Goal: Task Accomplishment & Management: Complete application form

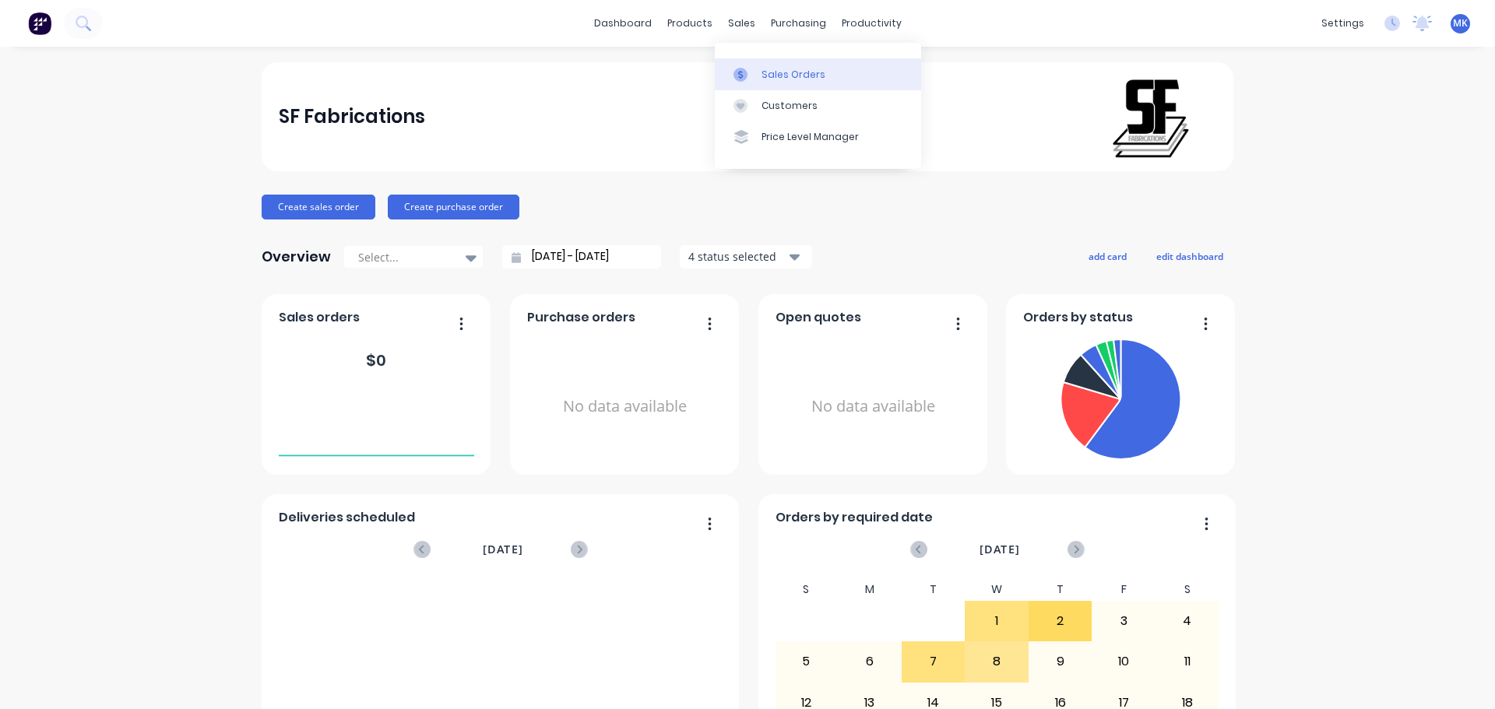
click at [773, 69] on div "Sales Orders" at bounding box center [794, 75] width 64 height 14
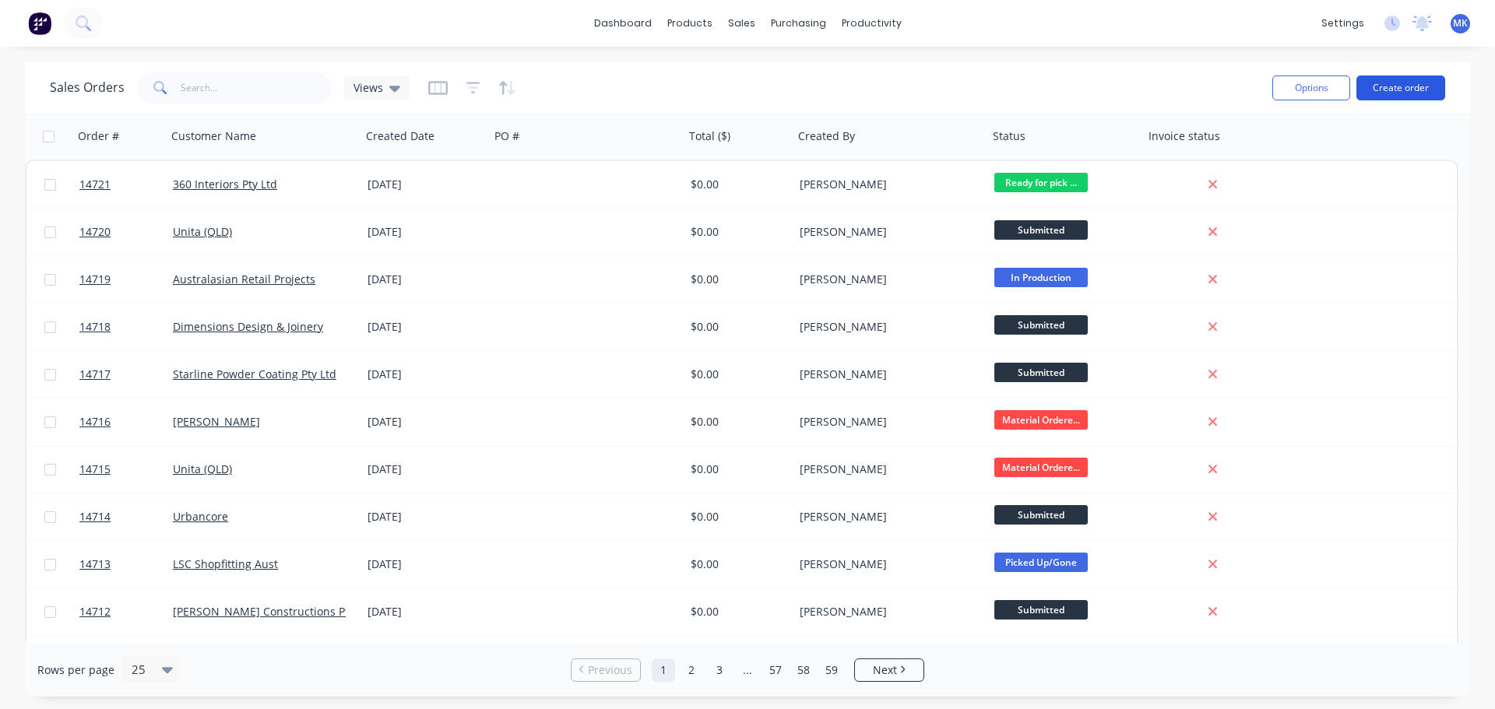
click at [1395, 95] on button "Create order" at bounding box center [1401, 88] width 89 height 25
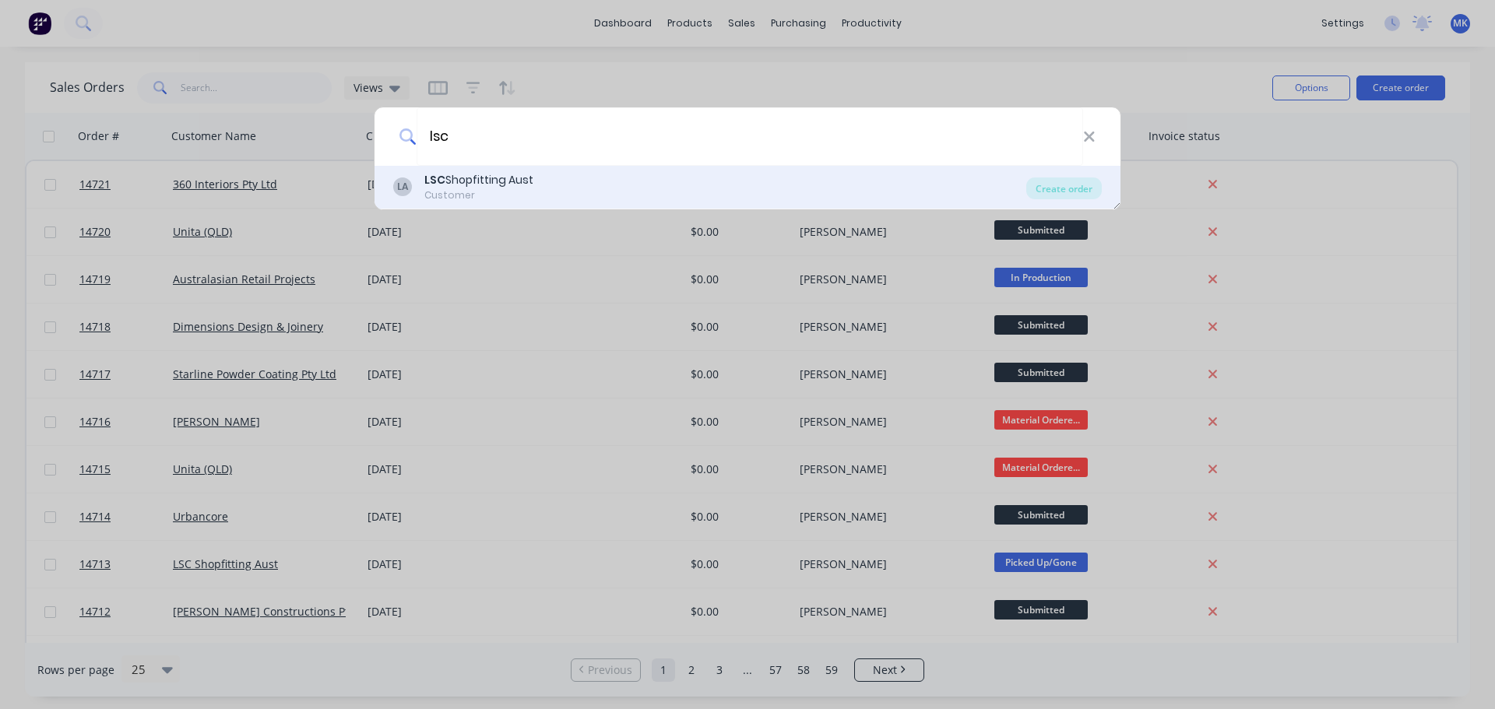
type input "lsc"
click at [526, 195] on div "Customer" at bounding box center [478, 195] width 109 height 14
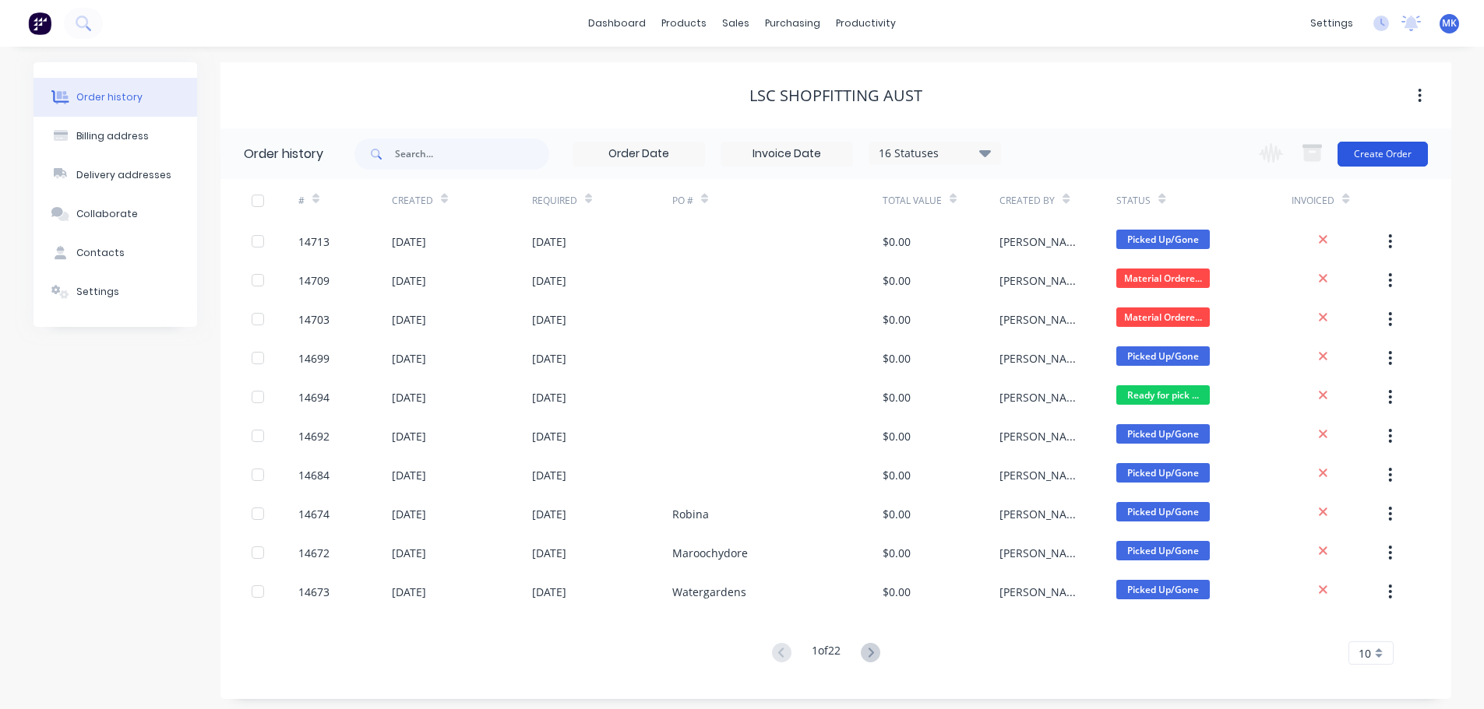
click at [1385, 150] on button "Create Order" at bounding box center [1382, 154] width 90 height 25
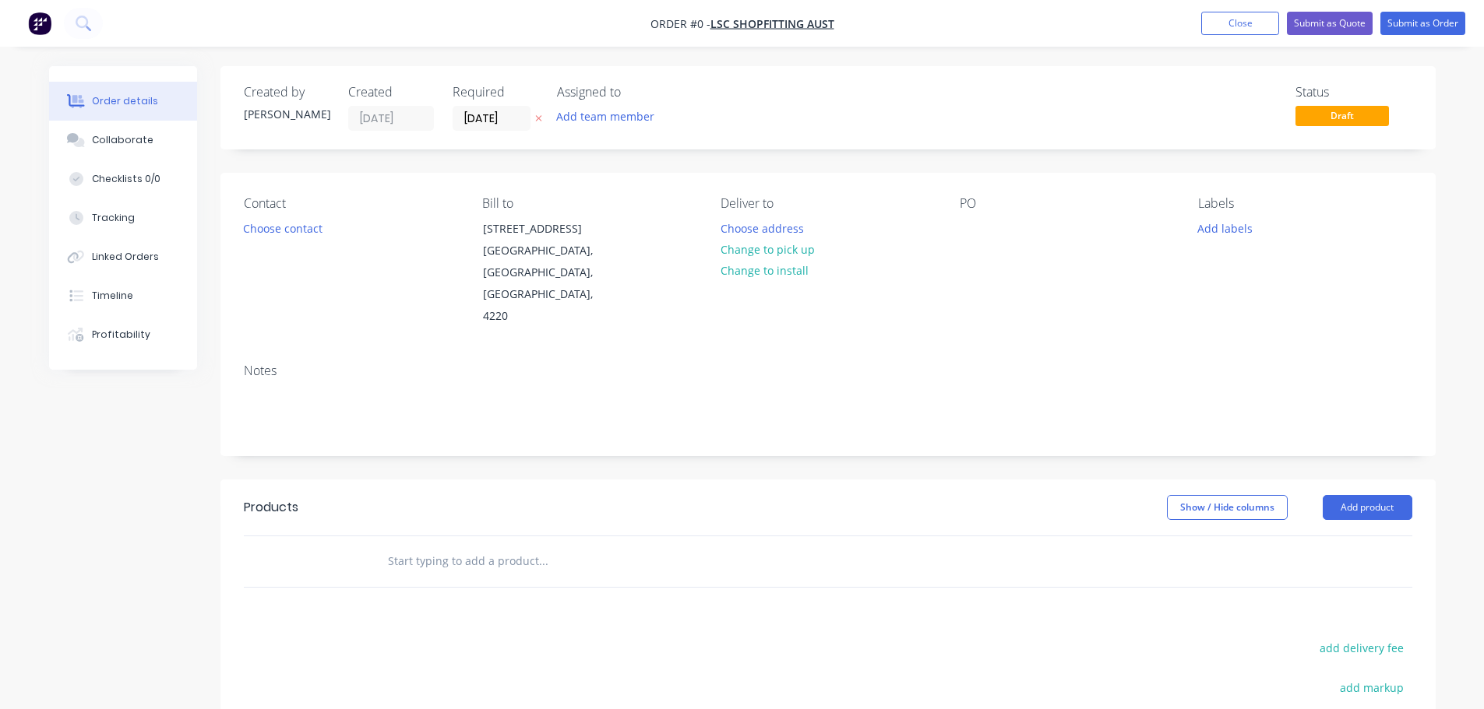
click at [618, 129] on div "Add team member" at bounding box center [635, 117] width 156 height 23
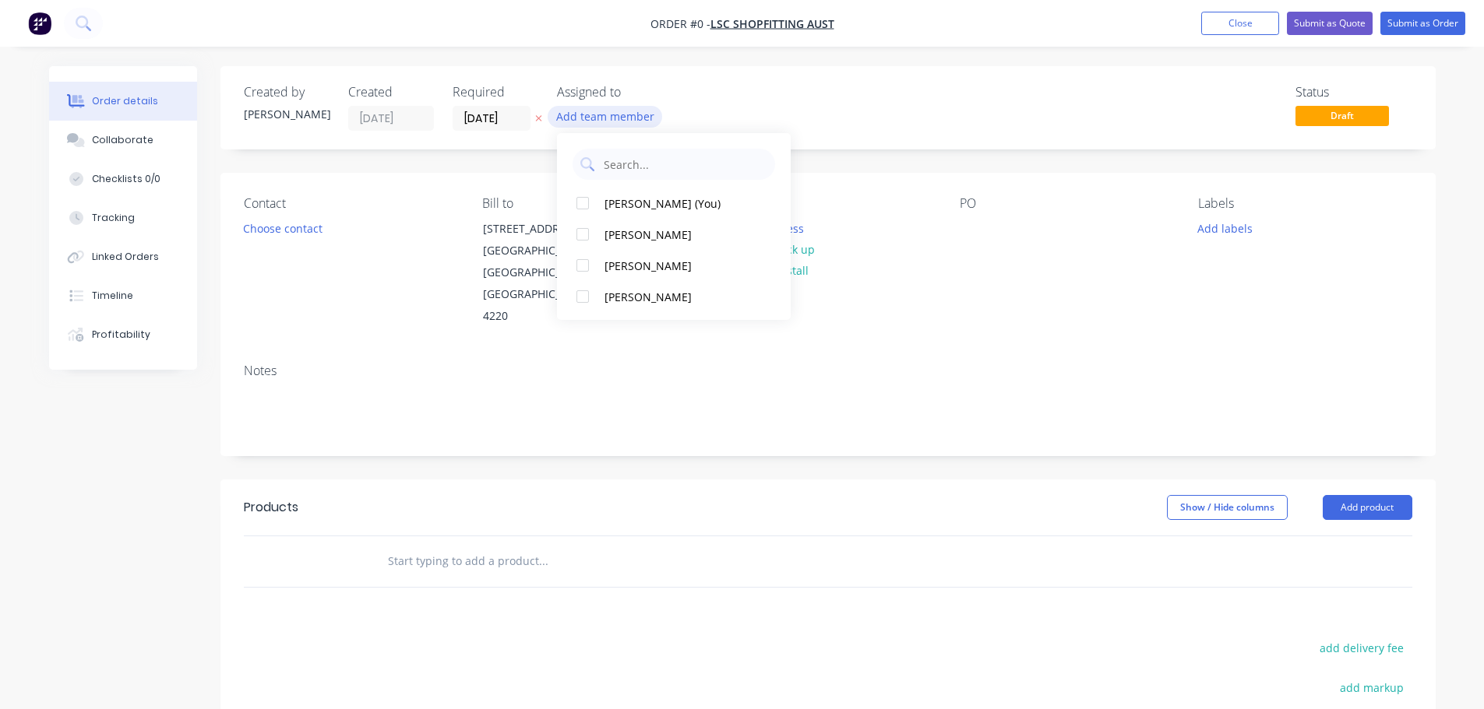
click at [614, 118] on button "Add team member" at bounding box center [604, 116] width 114 height 21
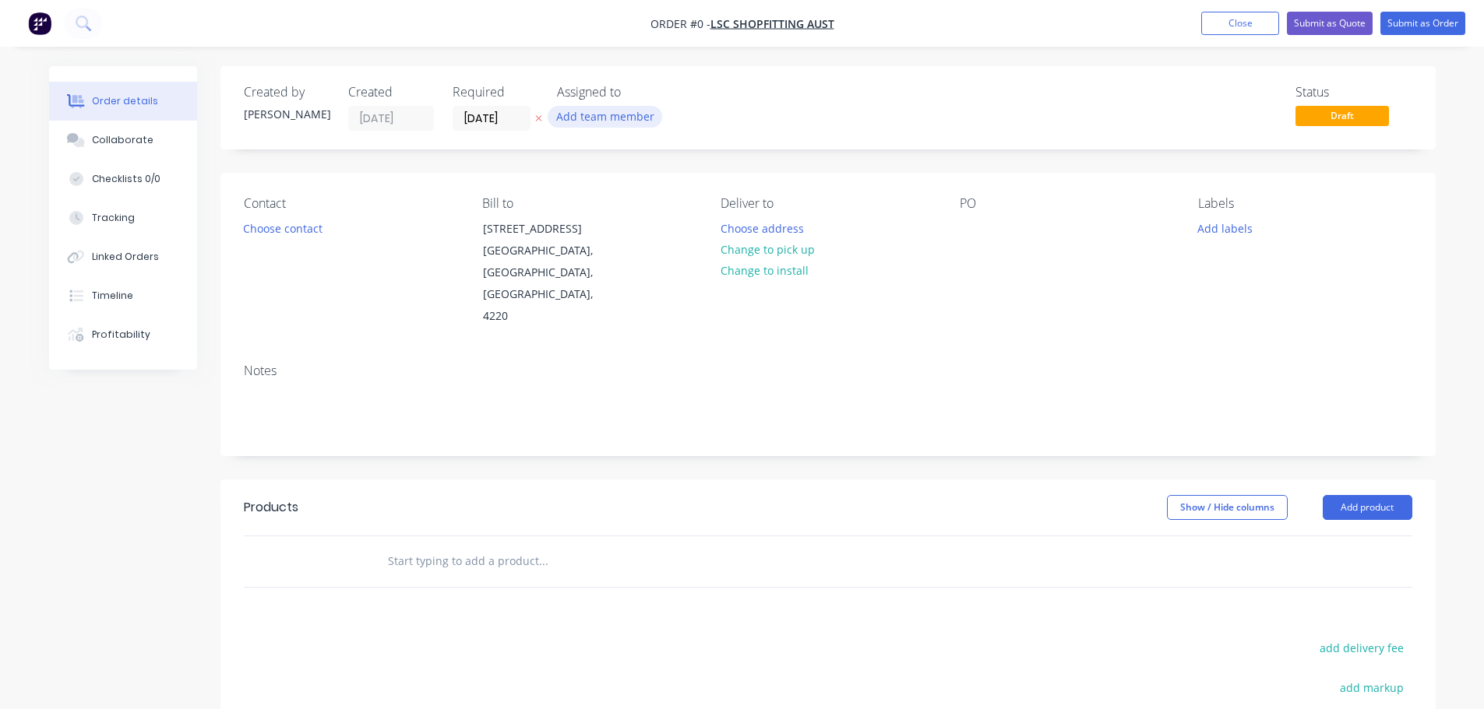
click at [603, 114] on button "Add team member" at bounding box center [604, 116] width 114 height 21
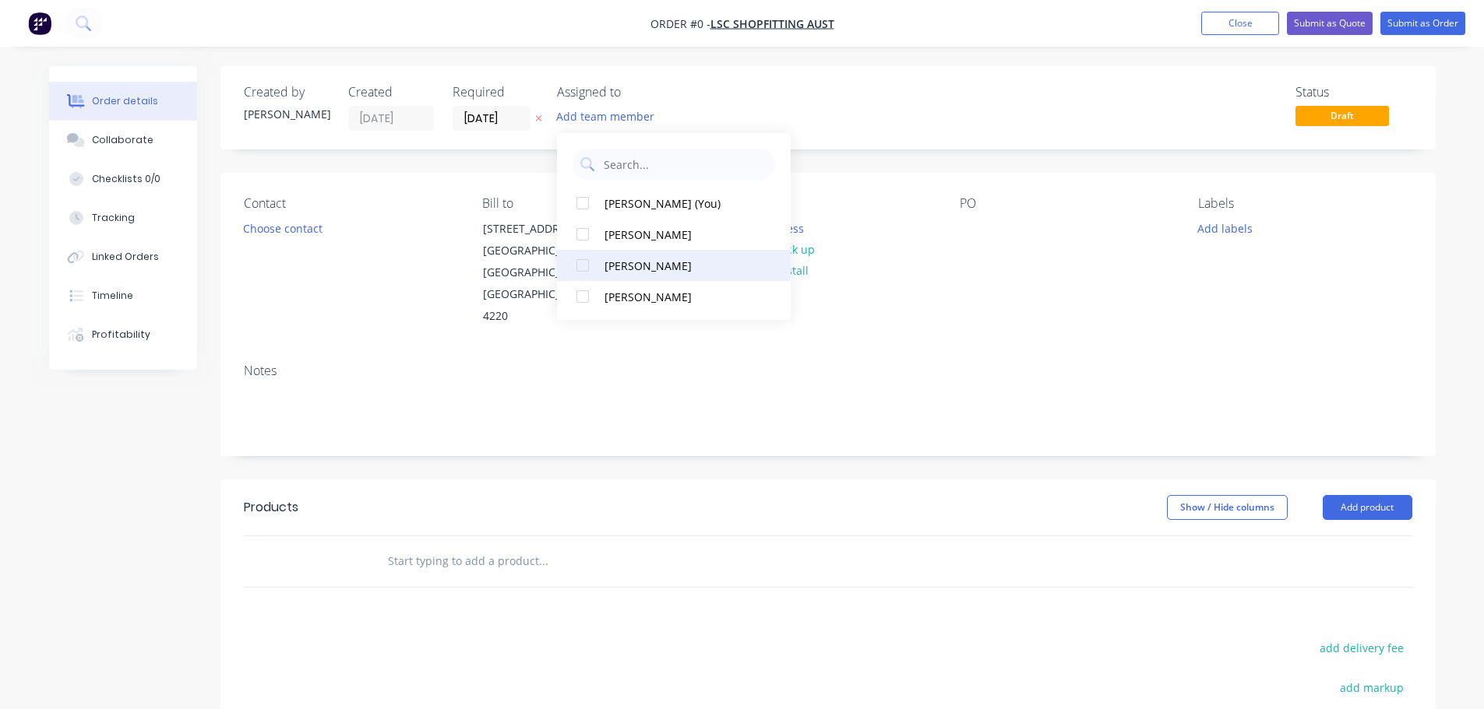
click at [634, 261] on div "[PERSON_NAME]" at bounding box center [682, 266] width 156 height 16
click at [286, 231] on div "Order details Collaborate Checklists 0/0 Tracking Linked Orders Timeline Profit…" at bounding box center [741, 525] width 1417 height 919
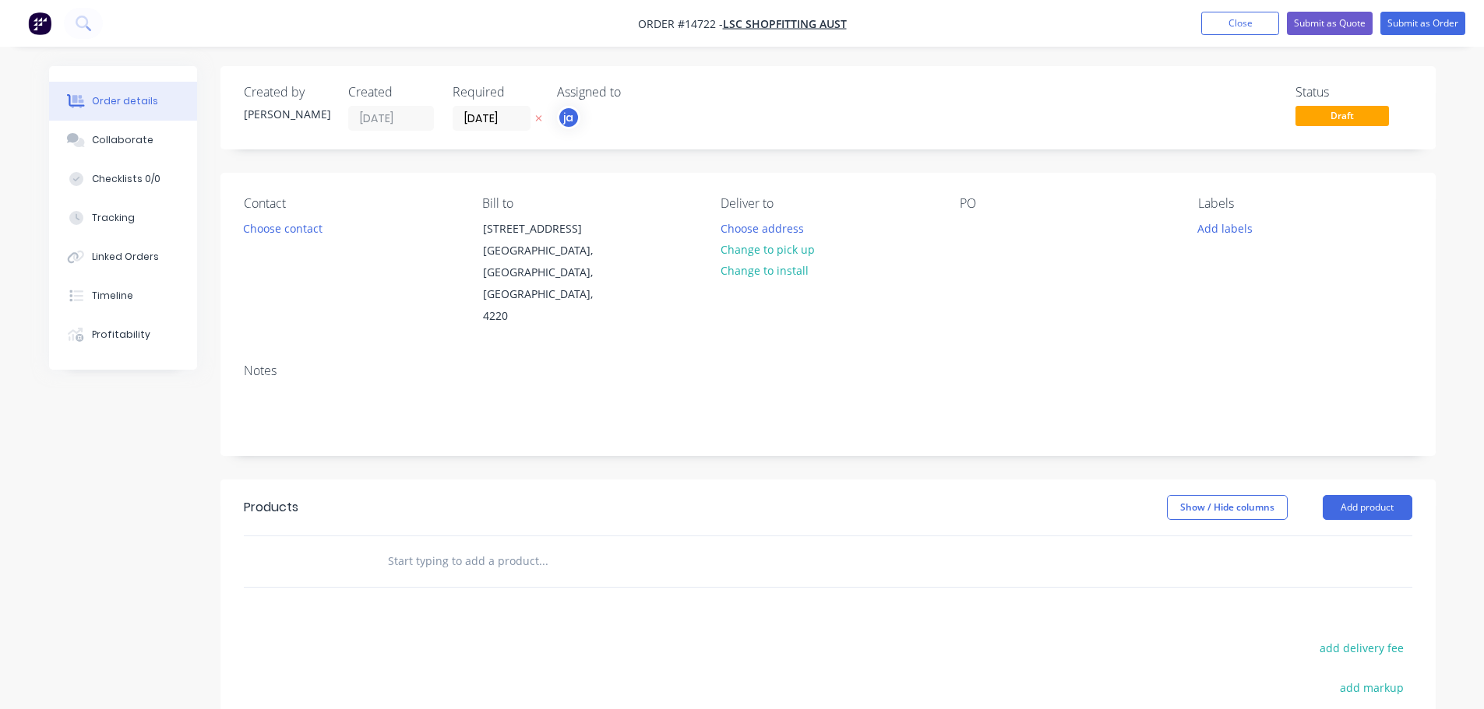
click at [287, 239] on div "Contact Choose contact" at bounding box center [350, 262] width 213 height 132
click at [287, 231] on button "Choose contact" at bounding box center [282, 227] width 96 height 21
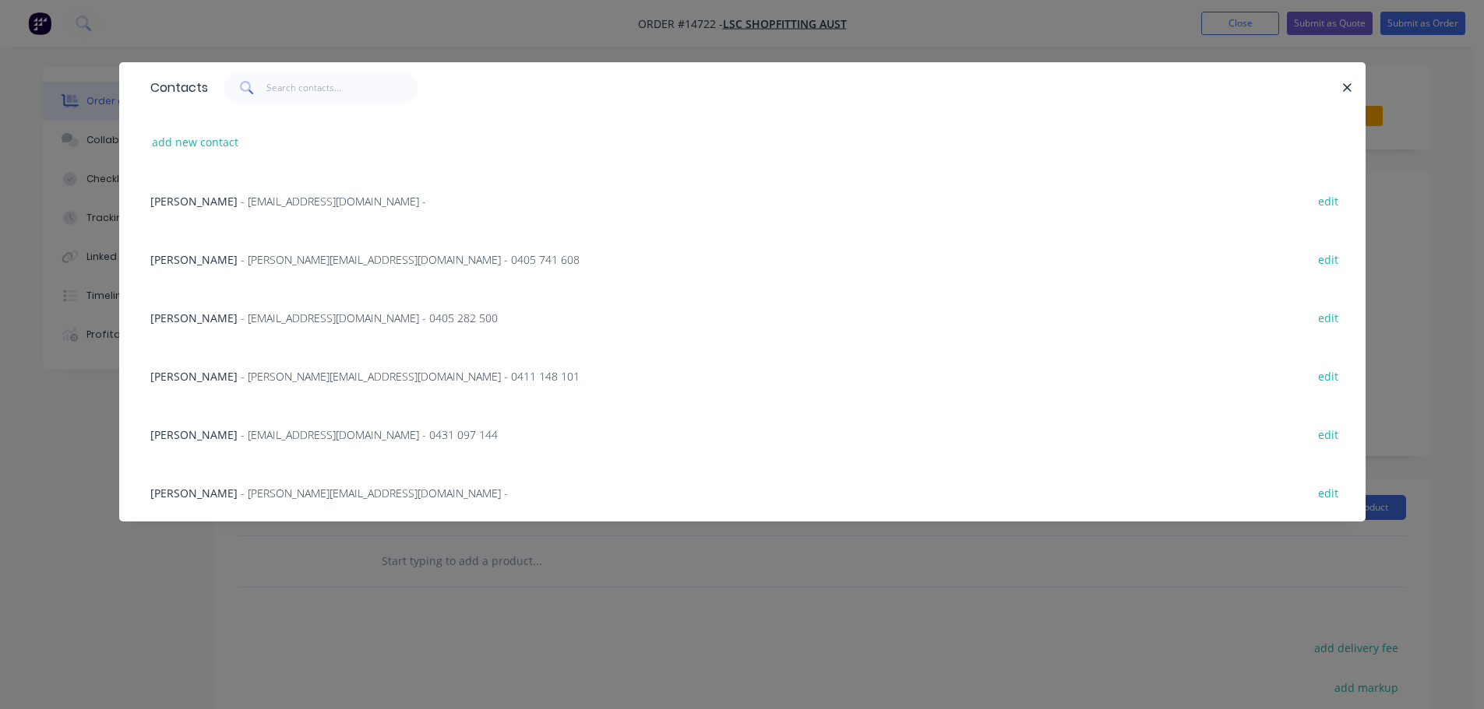
click at [281, 381] on span "- [PERSON_NAME][EMAIL_ADDRESS][DOMAIN_NAME] - 0411 148 101" at bounding box center [410, 376] width 339 height 15
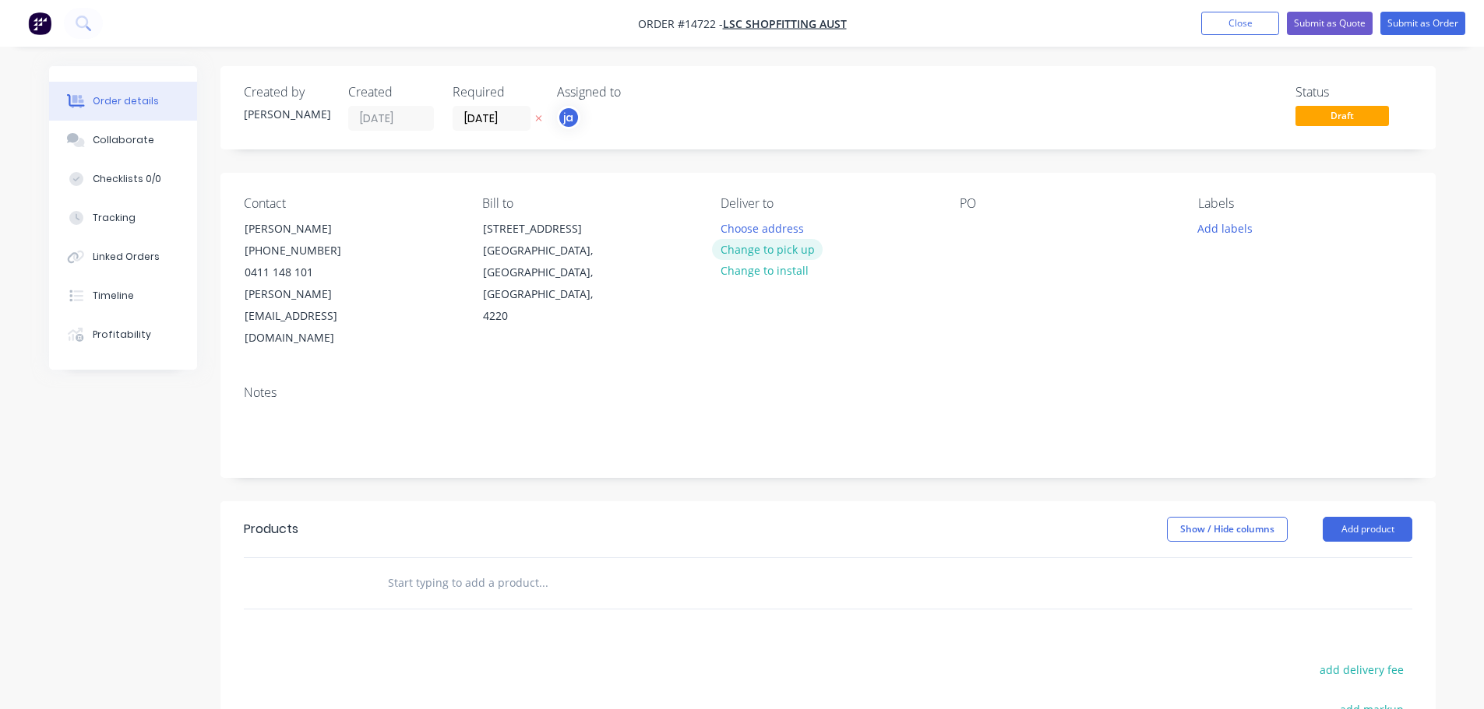
click at [778, 247] on button "Change to pick up" at bounding box center [767, 249] width 111 height 21
click at [1244, 227] on button "Add labels" at bounding box center [1225, 227] width 72 height 21
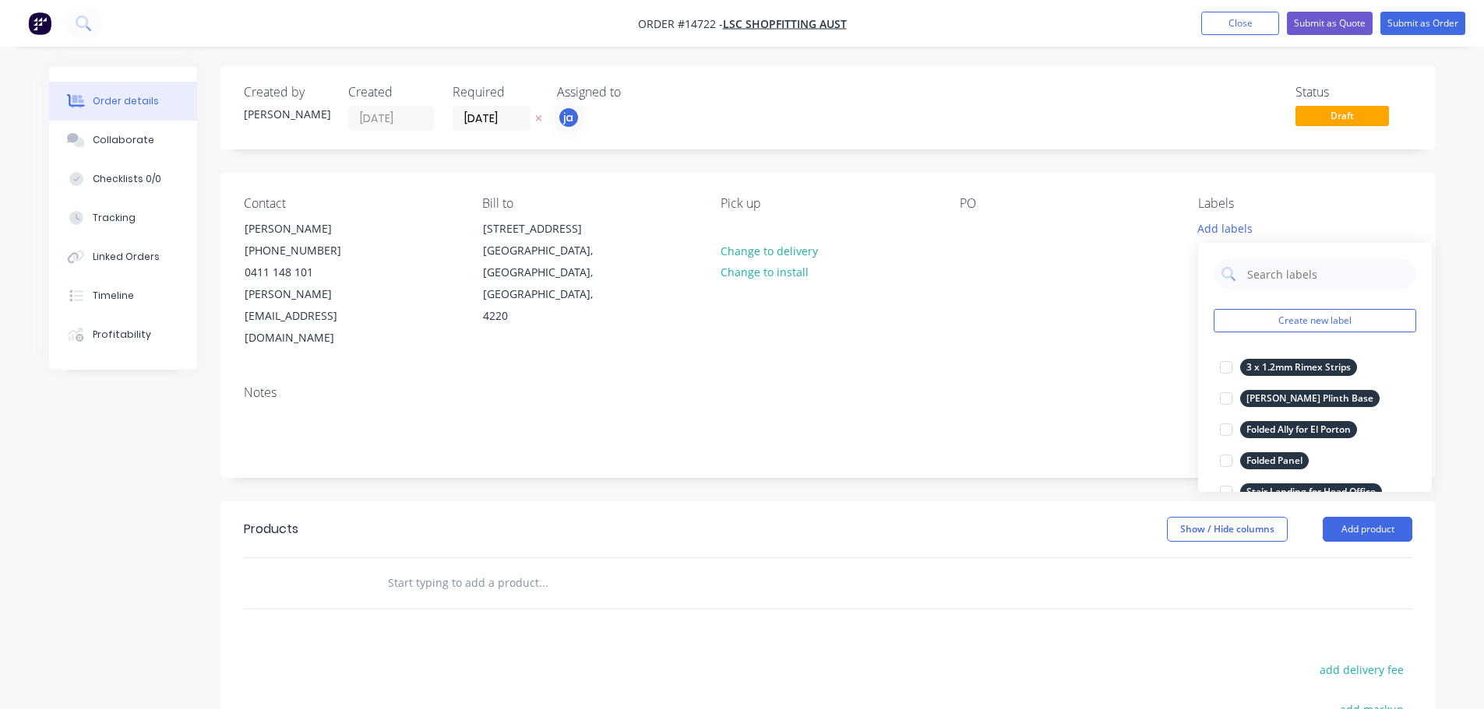
click at [1301, 307] on div "Create new label 3 x 1.2mm Rimex Strips edit [PERSON_NAME] Plinth Base edit Fol…" at bounding box center [1315, 367] width 234 height 249
click at [1308, 314] on button "Create new label" at bounding box center [1314, 320] width 202 height 23
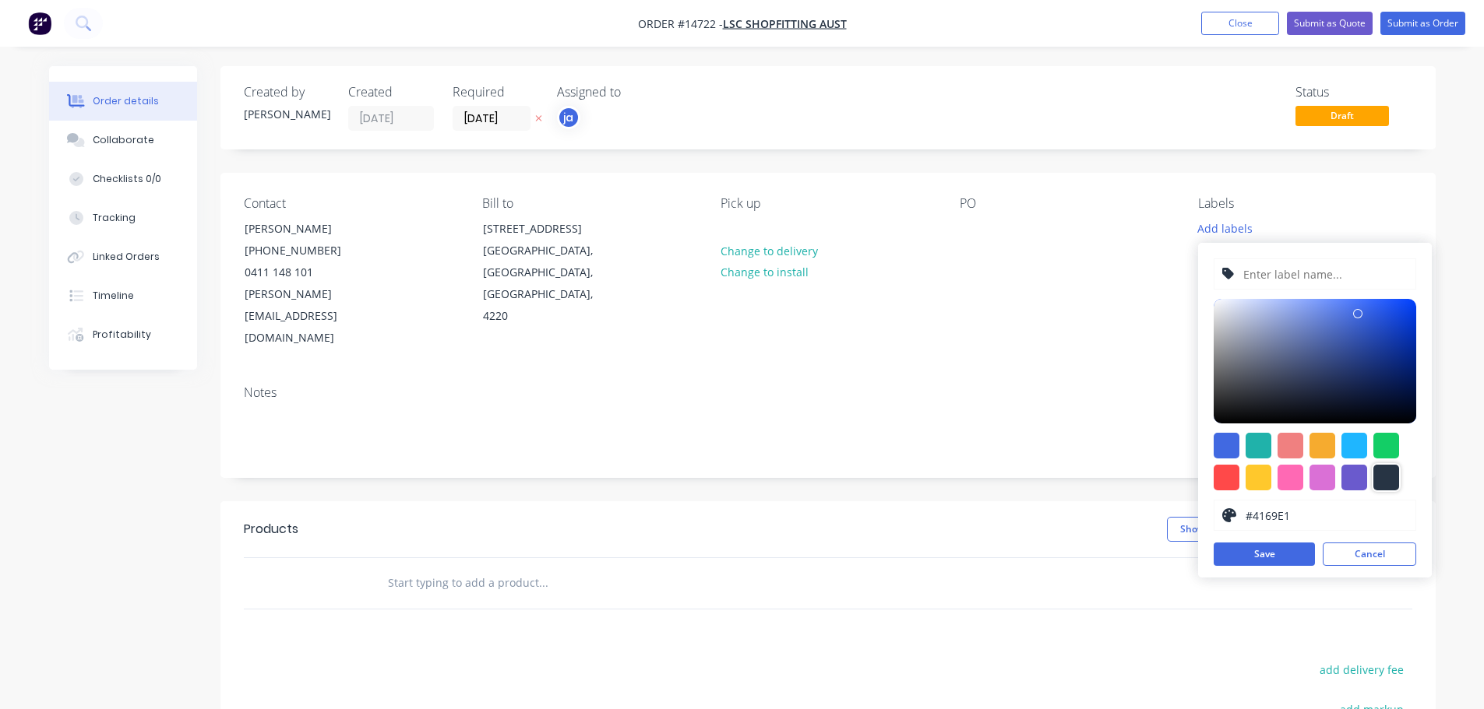
click at [1382, 481] on div at bounding box center [1386, 478] width 26 height 26
type input "#273444"
click at [1269, 282] on input "text" at bounding box center [1324, 274] width 166 height 30
paste input "S/S Caps"
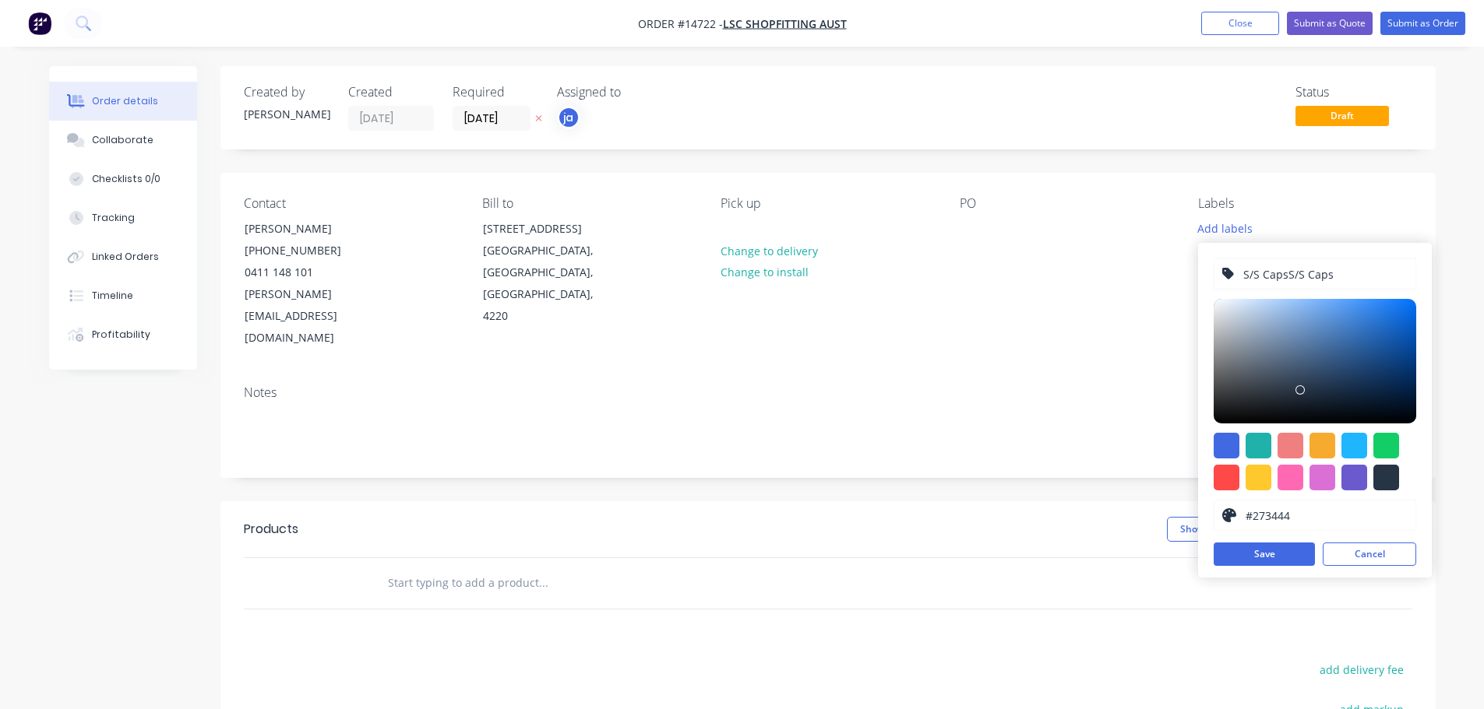
drag, startPoint x: 1350, startPoint y: 278, endPoint x: 1287, endPoint y: 288, distance: 64.7
click at [1287, 288] on input "S/S CapsS/S Caps" at bounding box center [1324, 274] width 166 height 30
type input "S/S Caps"
drag, startPoint x: 1248, startPoint y: 558, endPoint x: 390, endPoint y: 530, distance: 858.6
click at [1248, 557] on button "Save" at bounding box center [1263, 554] width 101 height 23
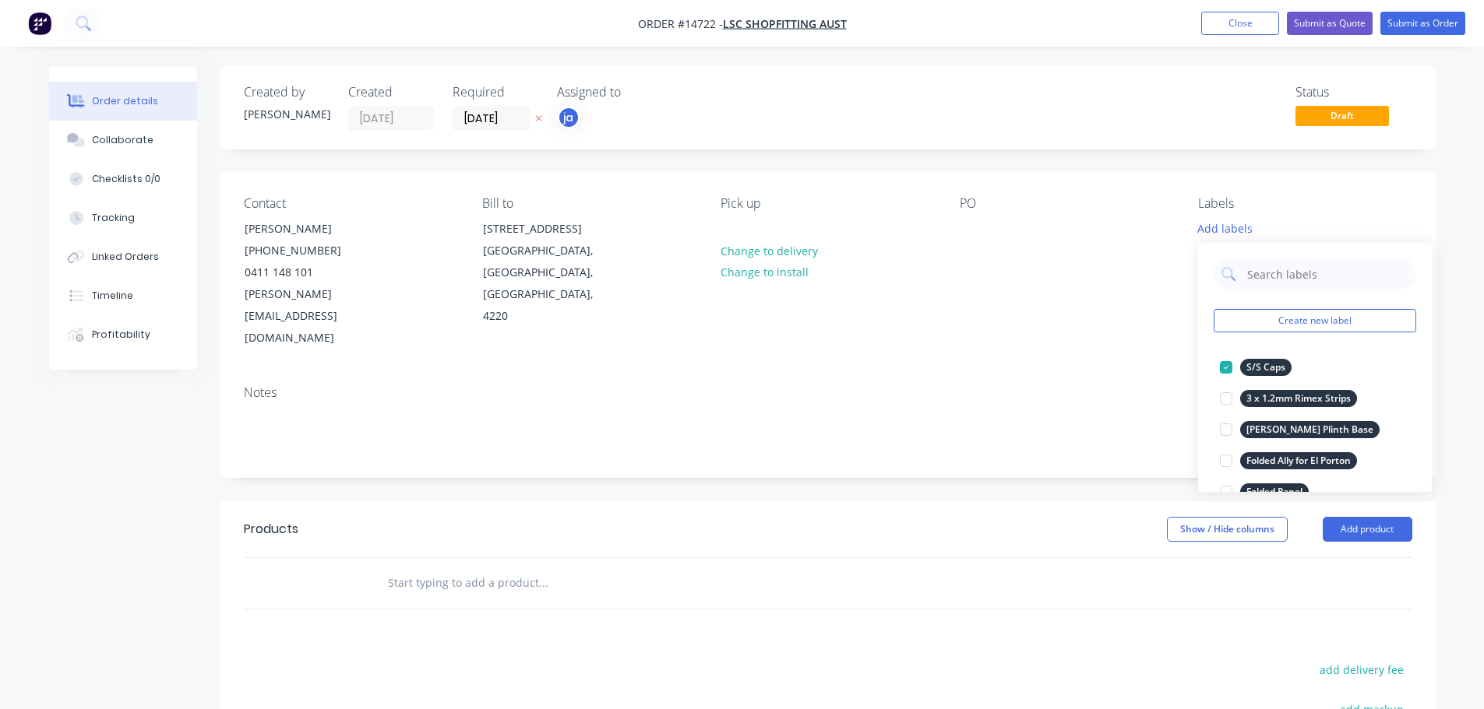
click at [409, 568] on input "text" at bounding box center [543, 583] width 312 height 31
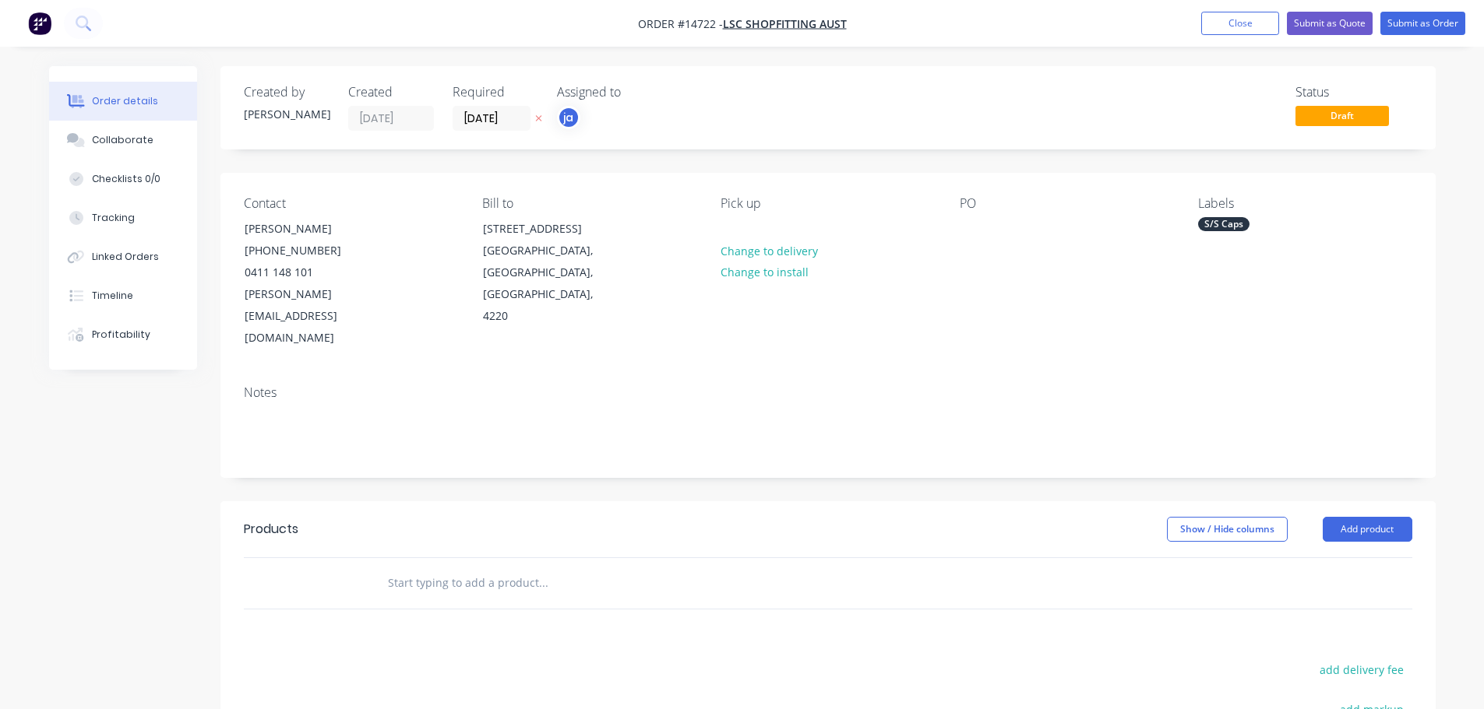
paste input "S/S Caps"
type input "S/S Caps"
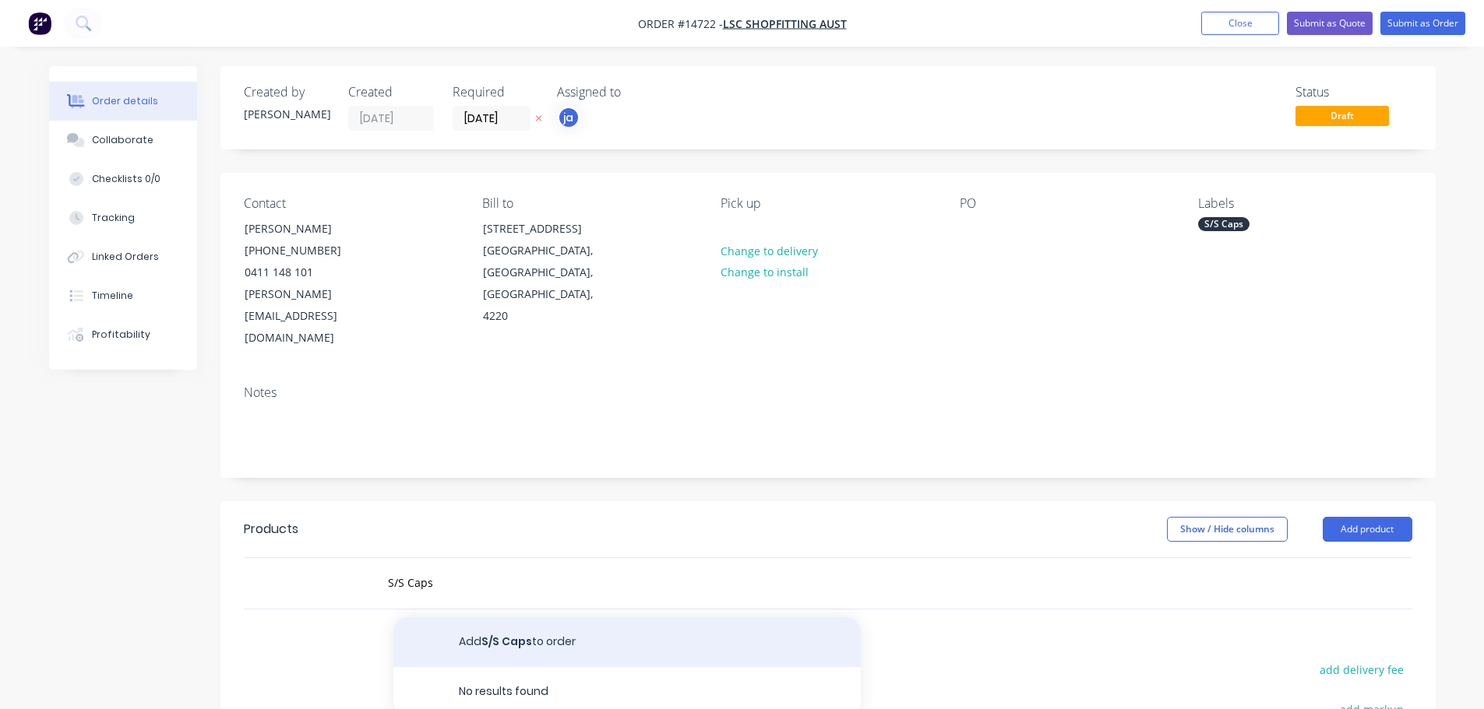
click at [449, 618] on button "Add S/S Caps to order" at bounding box center [626, 643] width 467 height 50
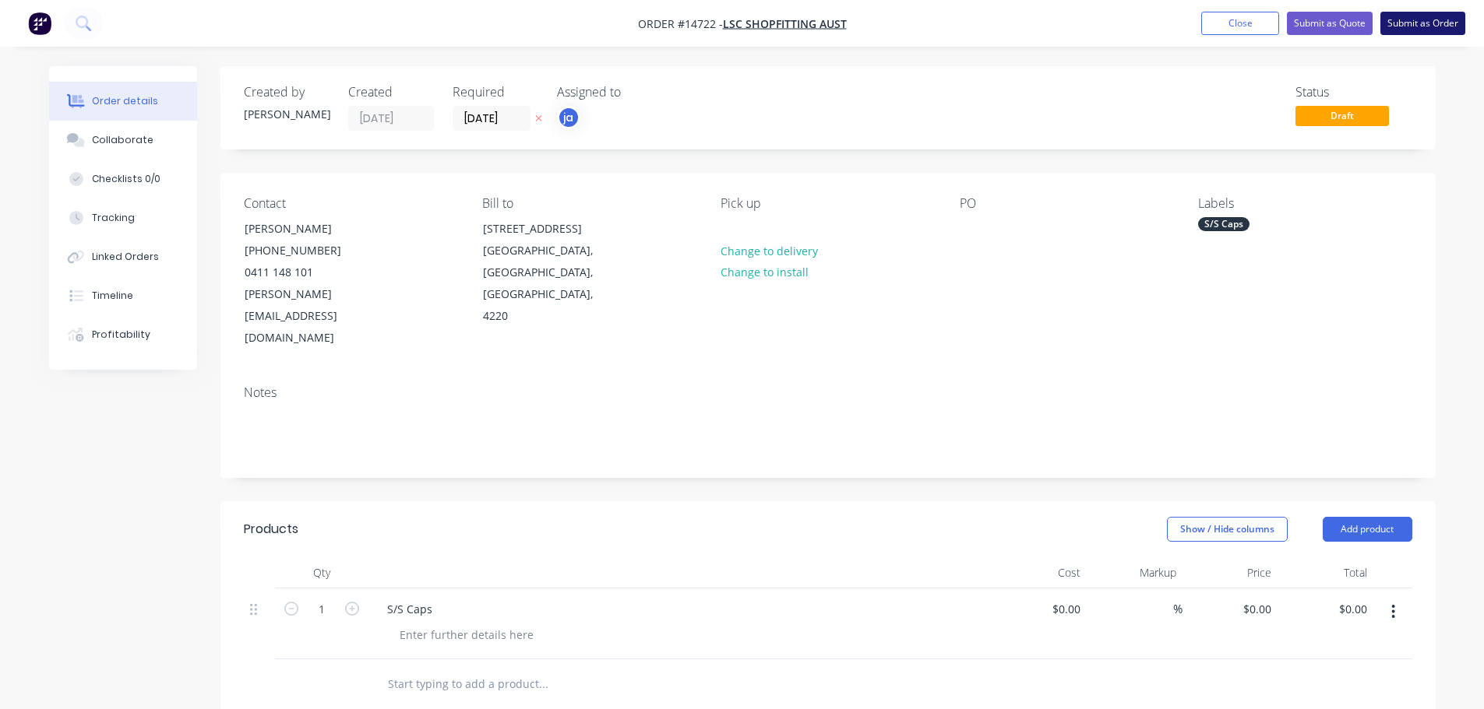
click at [1423, 34] on button "Submit as Order" at bounding box center [1422, 23] width 85 height 23
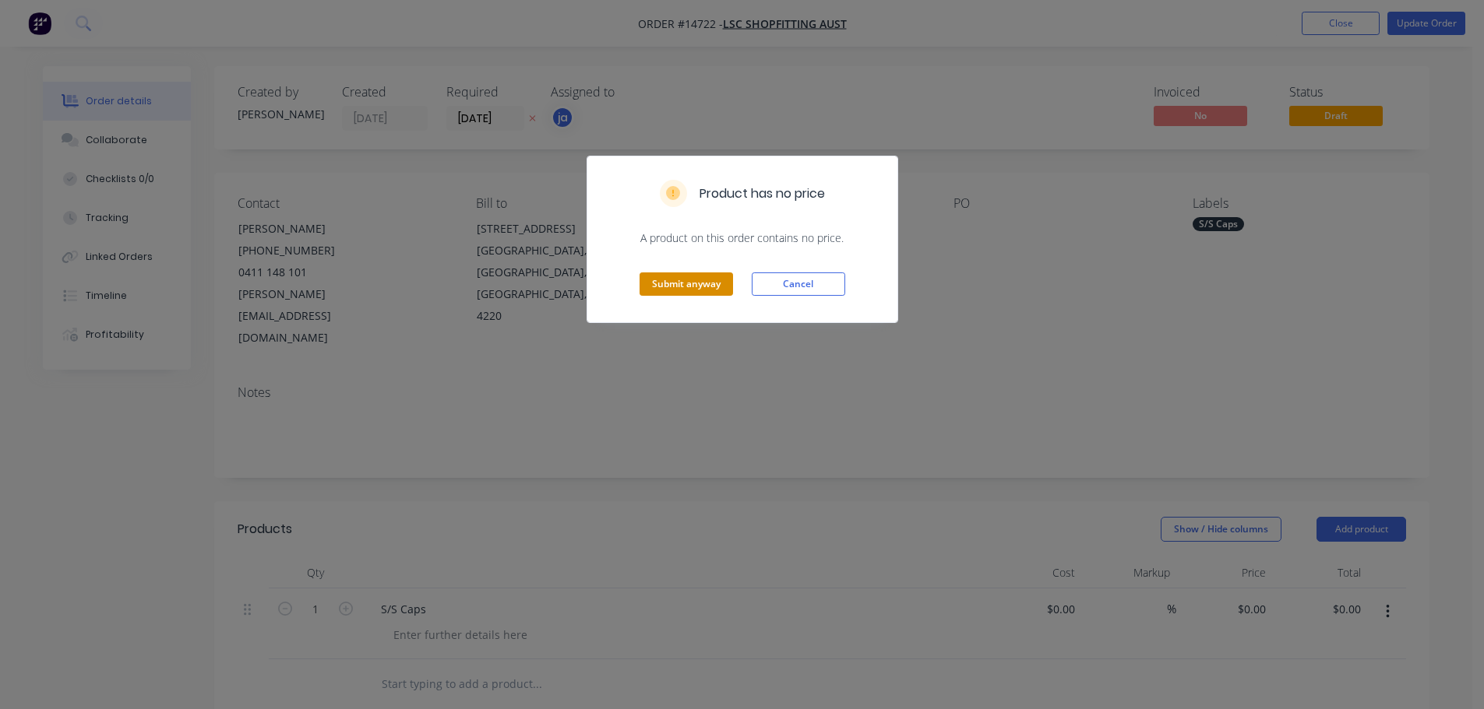
click at [642, 295] on button "Submit anyway" at bounding box center [685, 284] width 93 height 23
